Goal: Communication & Community: Ask a question

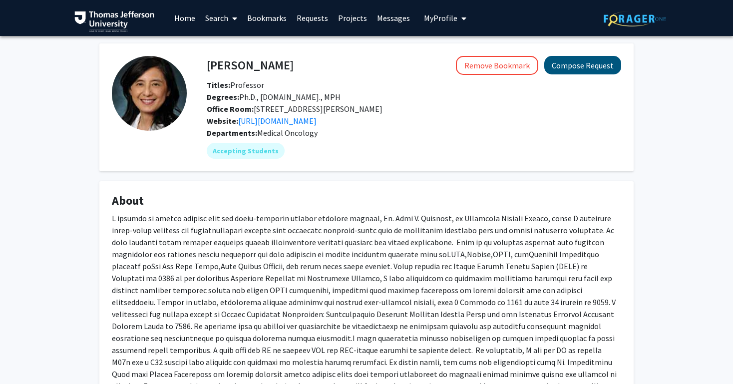
click at [569, 67] on button "Compose Request" at bounding box center [582, 65] width 77 height 18
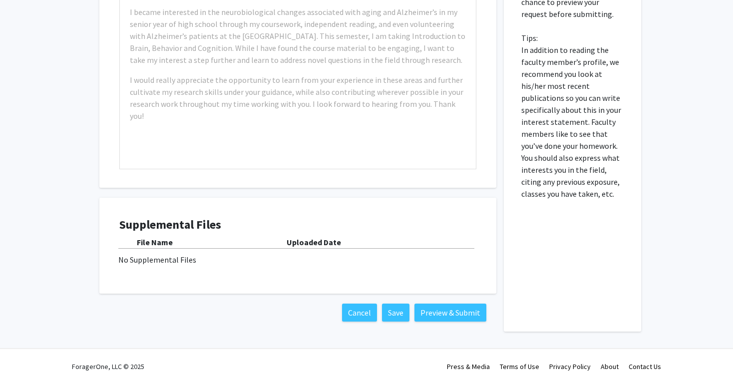
scroll to position [469, 0]
click at [514, 284] on div "Please fill out why you are specifically interested in doing research with this…" at bounding box center [572, 110] width 122 height 441
click at [564, 197] on p "Please fill out why you are specifically interested in doing research with this…" at bounding box center [572, 50] width 102 height 300
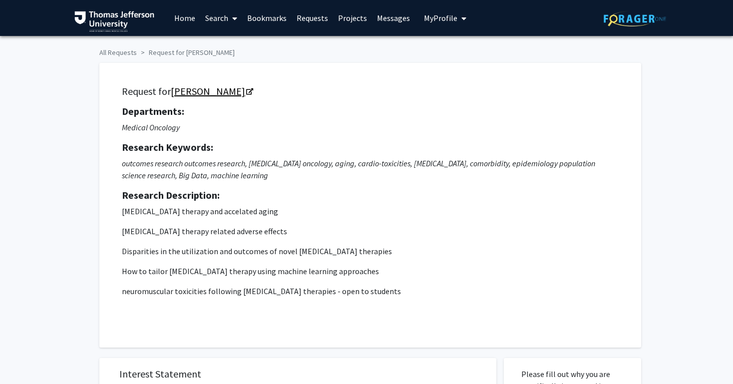
scroll to position [0, 0]
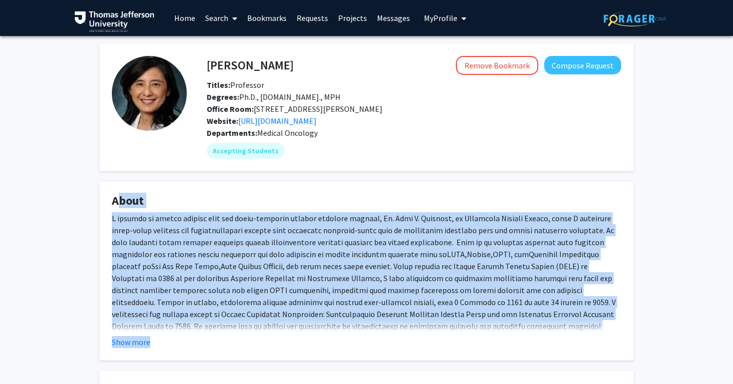
drag, startPoint x: 537, startPoint y: 196, endPoint x: 526, endPoint y: 358, distance: 162.7
click at [526, 358] on fg-card "About Show more" at bounding box center [366, 270] width 534 height 179
click at [526, 348] on div "Show more" at bounding box center [366, 342] width 509 height 12
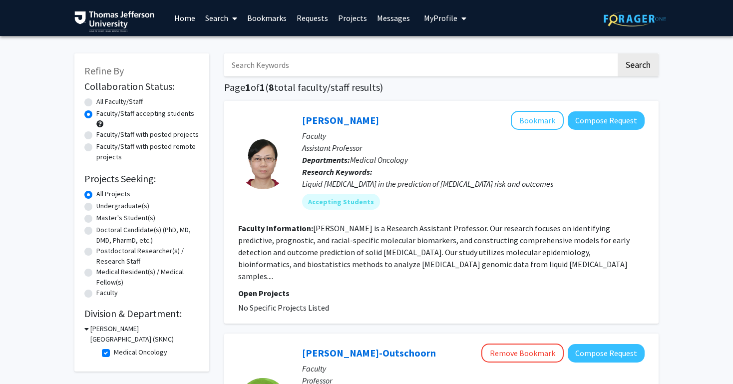
click at [95, 332] on h3 "[PERSON_NAME][GEOGRAPHIC_DATA] (SKMC)" at bounding box center [144, 333] width 109 height 21
click at [95, 332] on h3 "[PERSON_NAME][GEOGRAPHIC_DATA] (SKMC)" at bounding box center [143, 333] width 111 height 21
click at [114, 355] on label "Medical Oncology" at bounding box center [140, 352] width 53 height 10
click at [114, 353] on input "Medical Oncology" at bounding box center [117, 350] width 6 height 6
checkbox input "false"
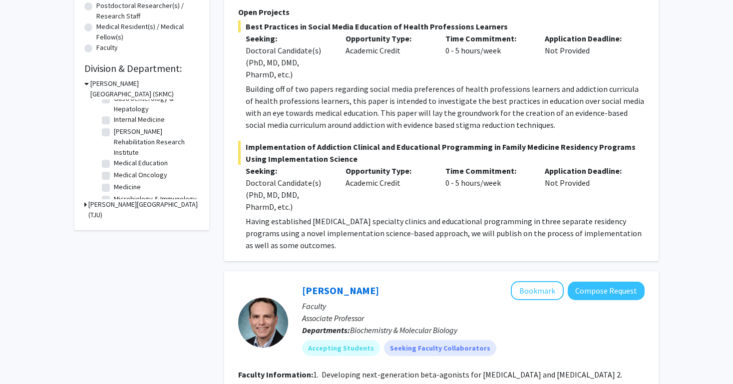
scroll to position [98, 0]
click at [145, 165] on label "Medical Education" at bounding box center [141, 163] width 54 height 10
click at [120, 165] on input "Medical Education" at bounding box center [117, 161] width 6 height 6
checkbox input "true"
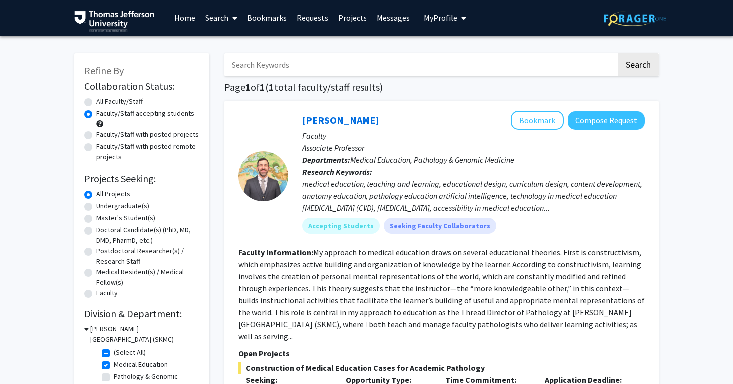
click at [42, 240] on div "Refine By Collaboration Status: Collaboration Status All Faculty/Staff Collabor…" at bounding box center [366, 313] width 733 height 554
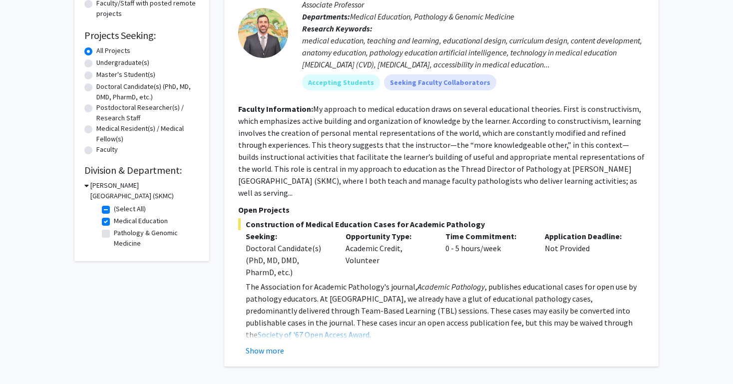
scroll to position [139, 0]
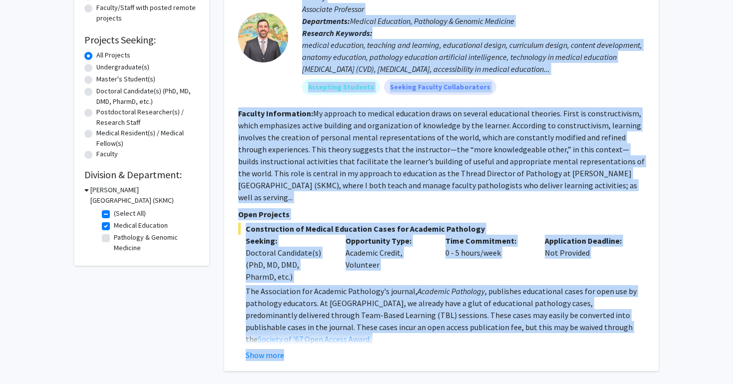
drag, startPoint x: 250, startPoint y: 92, endPoint x: 399, endPoint y: 341, distance: 290.0
click at [399, 341] on fg-search-faculty "[PERSON_NAME] Bookmark Compose Request Faculty Associate Professor Departments:…" at bounding box center [441, 166] width 406 height 389
click at [399, 349] on div "Show more" at bounding box center [445, 355] width 399 height 12
